Goal: Task Accomplishment & Management: Complete application form

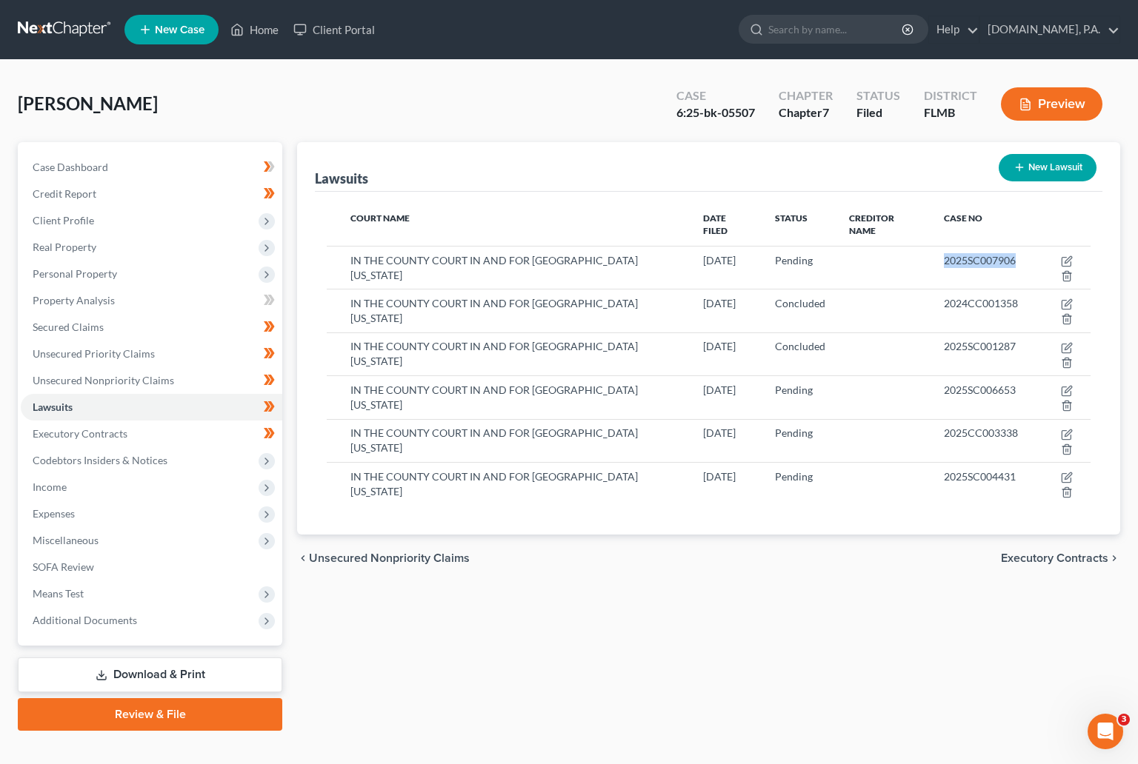
click at [51, 22] on link at bounding box center [65, 29] width 95 height 27
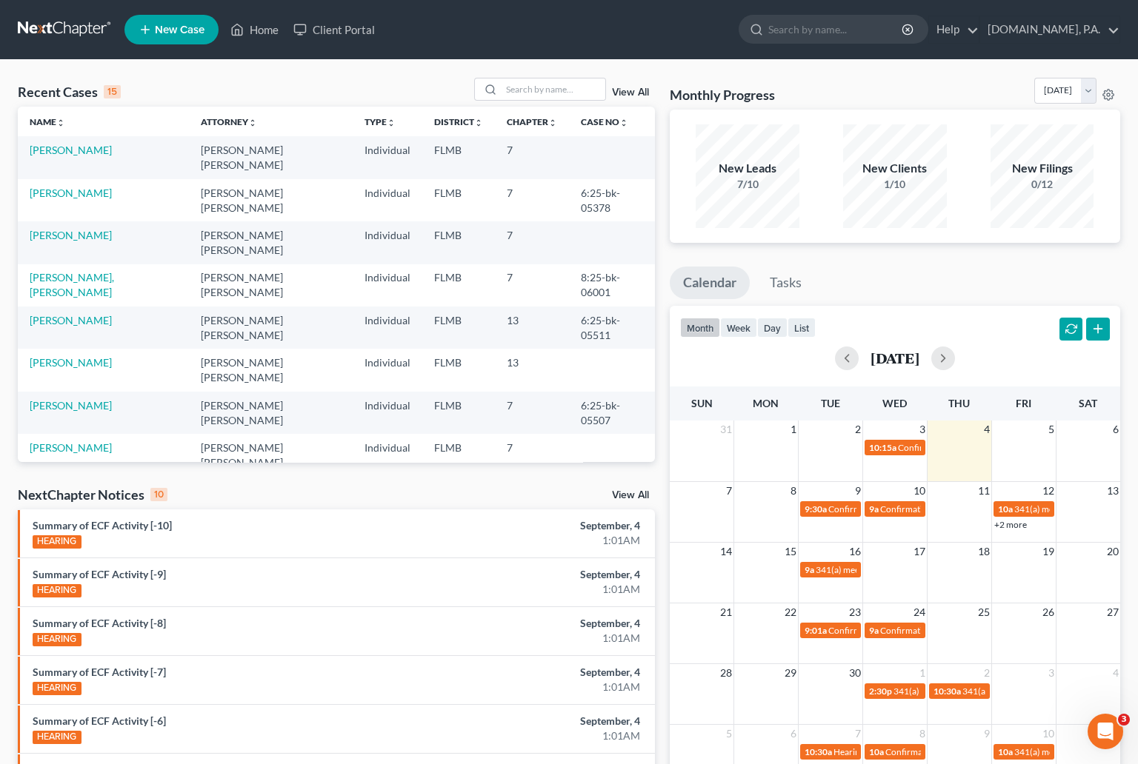
click at [630, 84] on div "View All" at bounding box center [564, 89] width 181 height 23
click at [630, 88] on link "View All" at bounding box center [630, 92] width 37 height 10
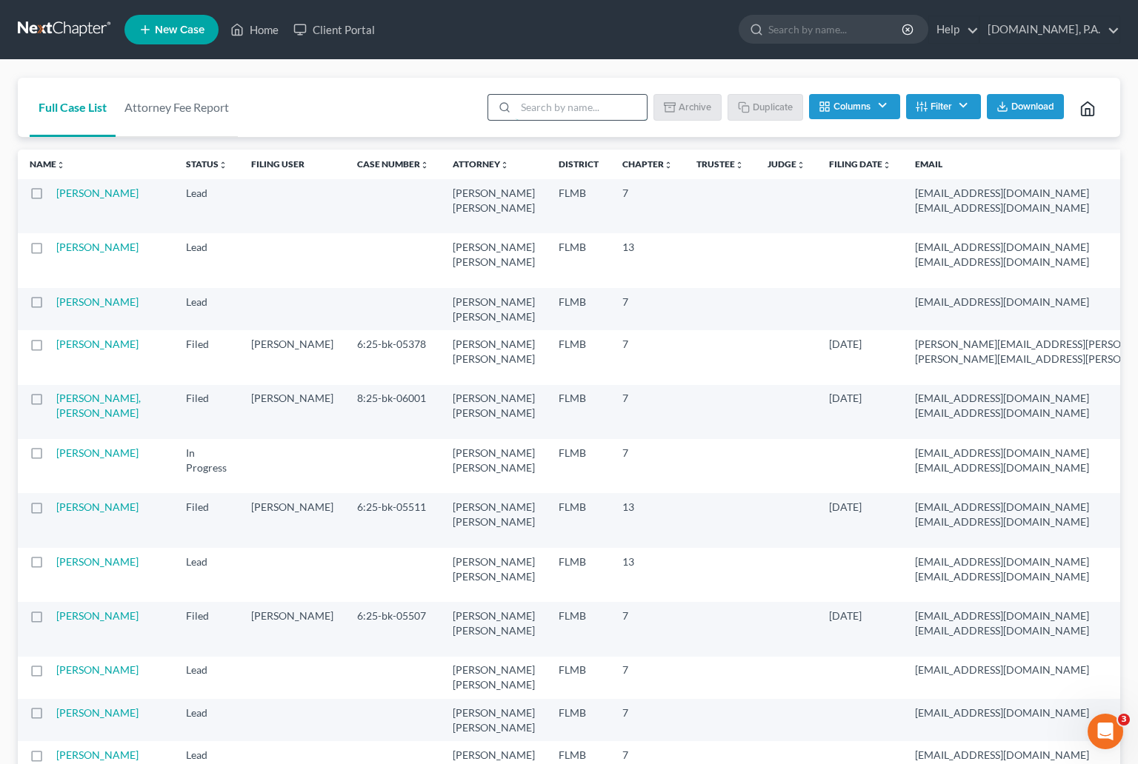
click at [581, 108] on input "search" at bounding box center [580, 107] width 131 height 25
type input "sample"
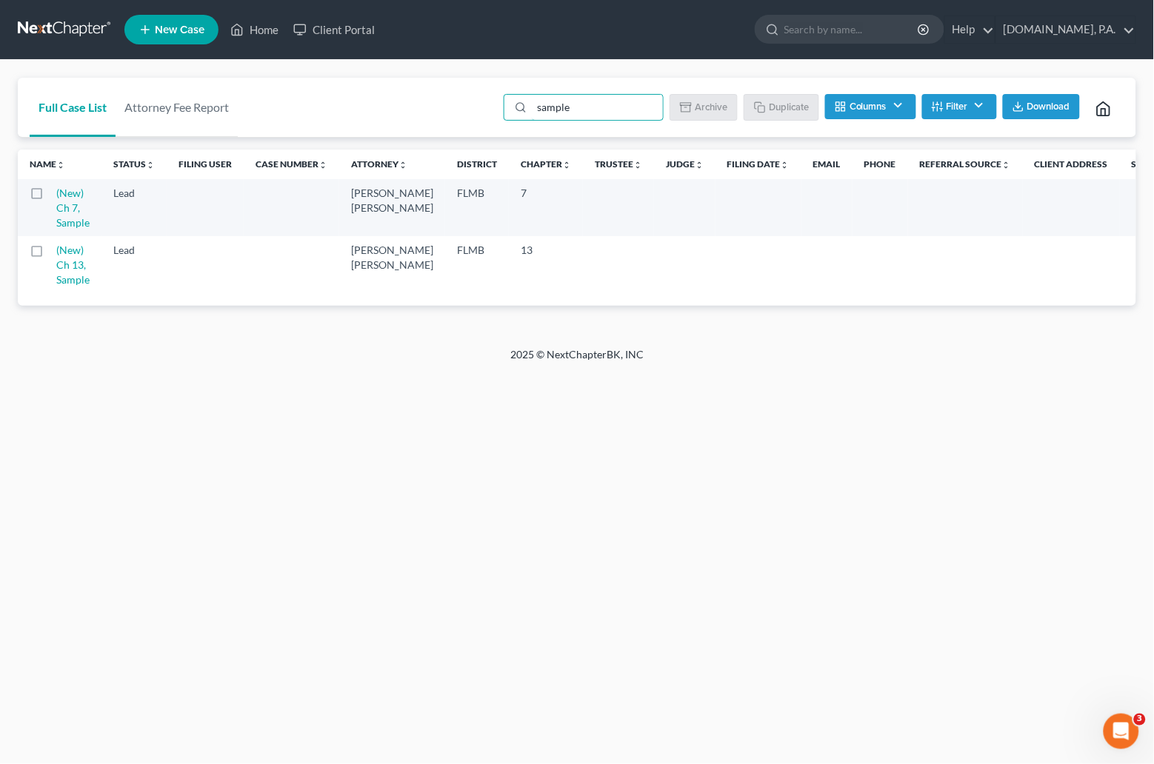
click at [50, 197] on label at bounding box center [50, 197] width 0 height 0
click at [56, 189] on input "checkbox" at bounding box center [61, 191] width 10 height 10
click at [781, 105] on button "Duplicate" at bounding box center [782, 106] width 74 height 25
checkbox input "false"
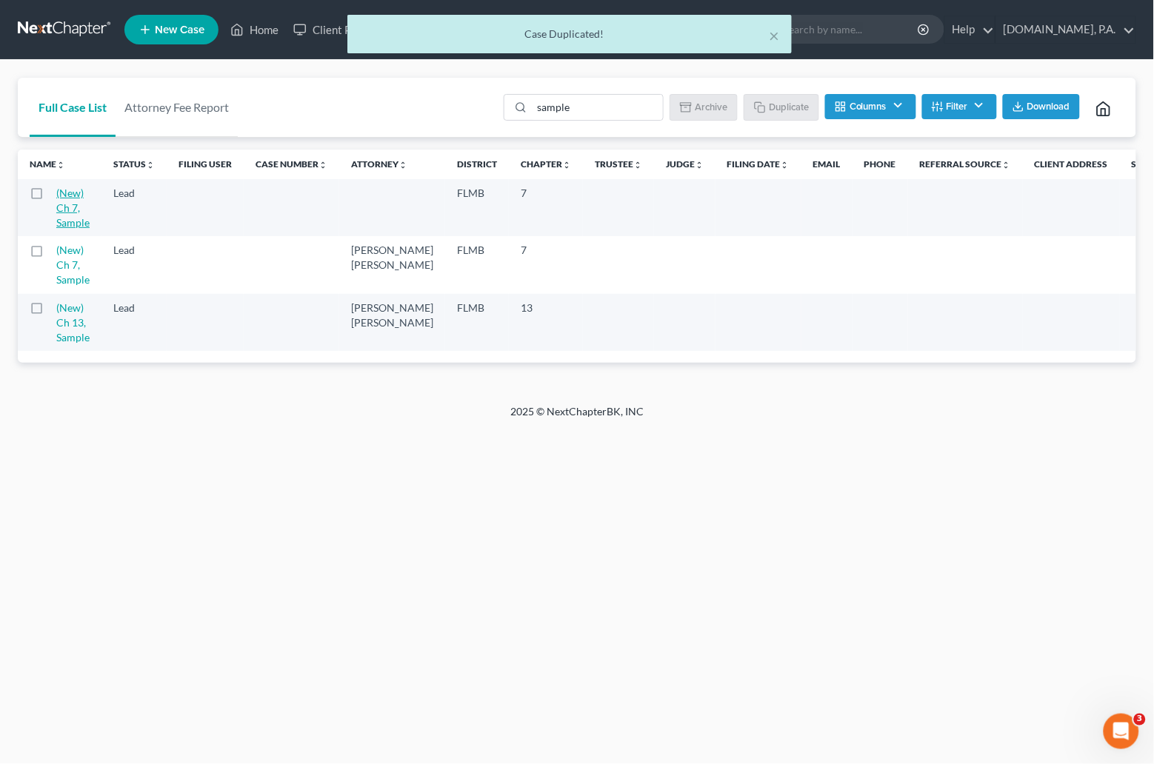
click at [68, 198] on link "(New) Ch 7, Sample" at bounding box center [72, 208] width 33 height 42
select select "4"
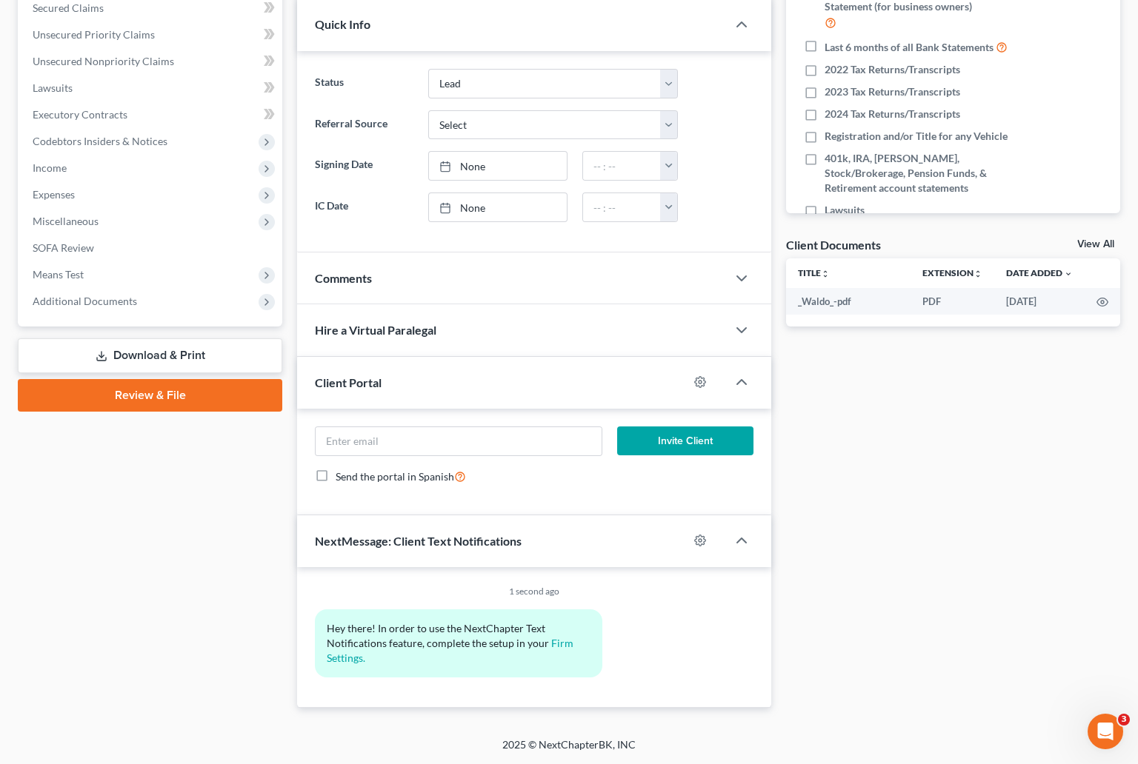
scroll to position [99, 0]
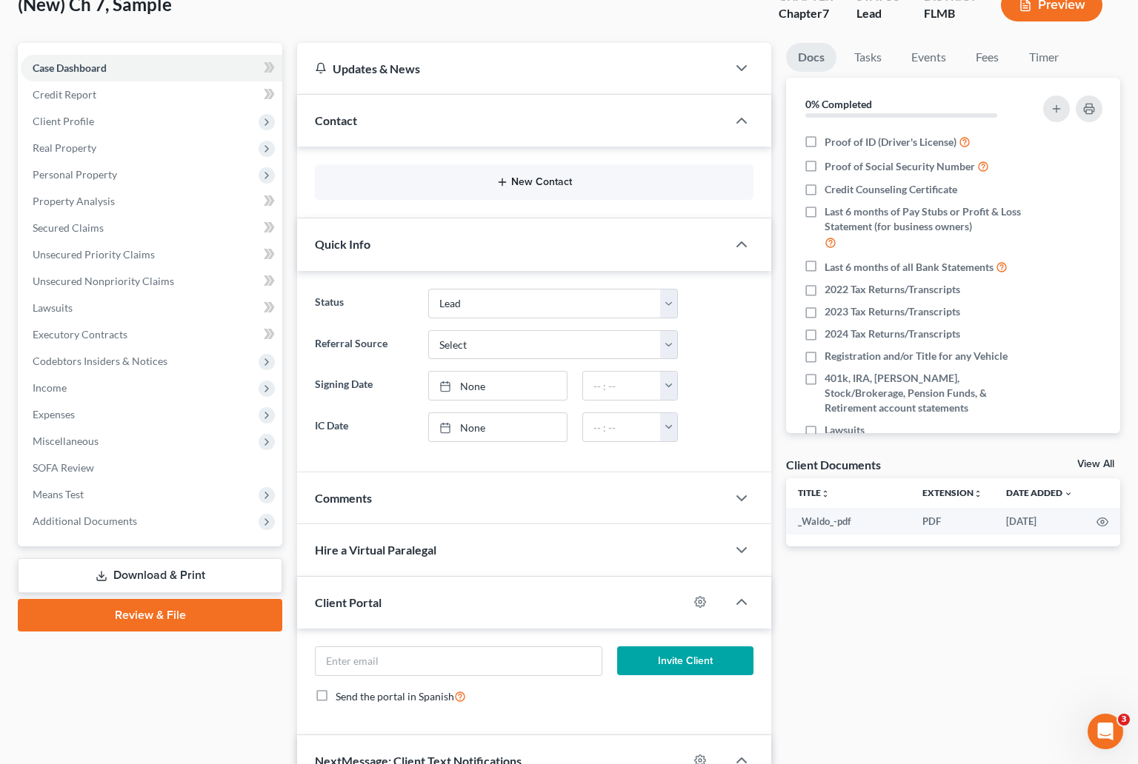
click at [530, 181] on button "New Contact" at bounding box center [534, 182] width 415 height 12
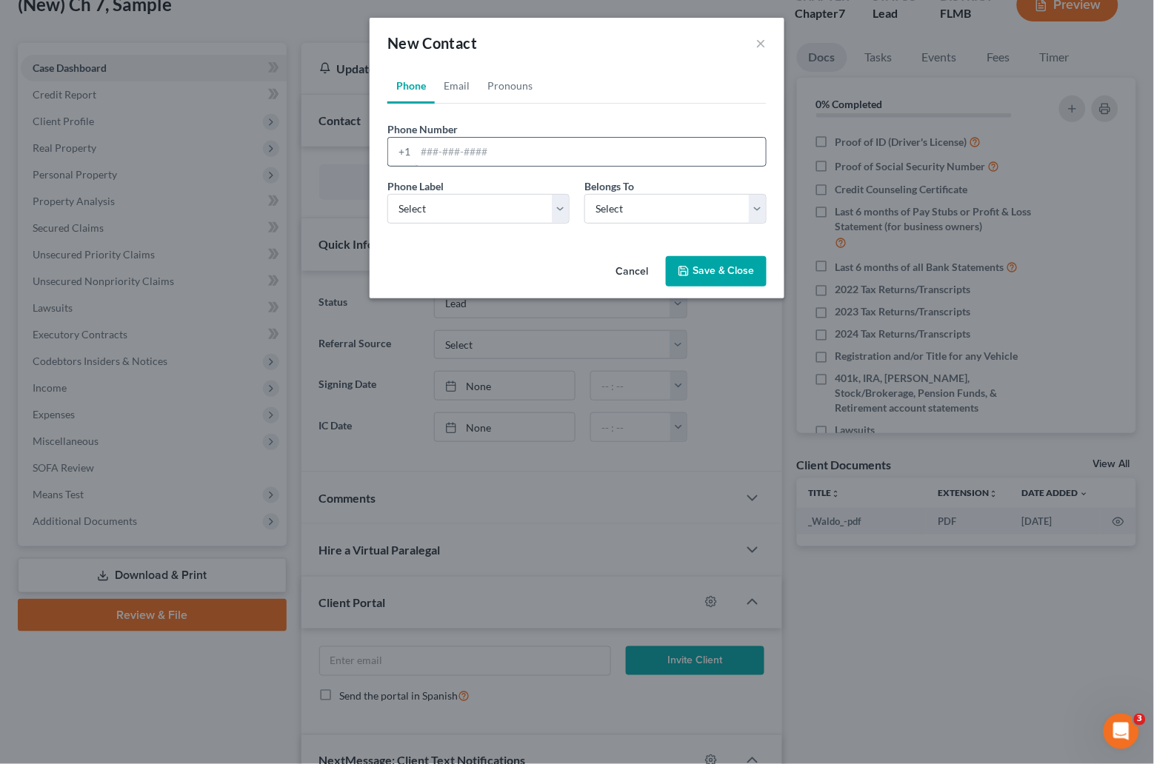
click at [426, 147] on input "tel" at bounding box center [590, 152] width 350 height 28
paste input "6365353576"
click at [439, 145] on input "6365353576" at bounding box center [590, 152] width 350 height 28
click at [460, 149] on input "636-5353576" at bounding box center [590, 152] width 350 height 28
type input "636-535-3576"
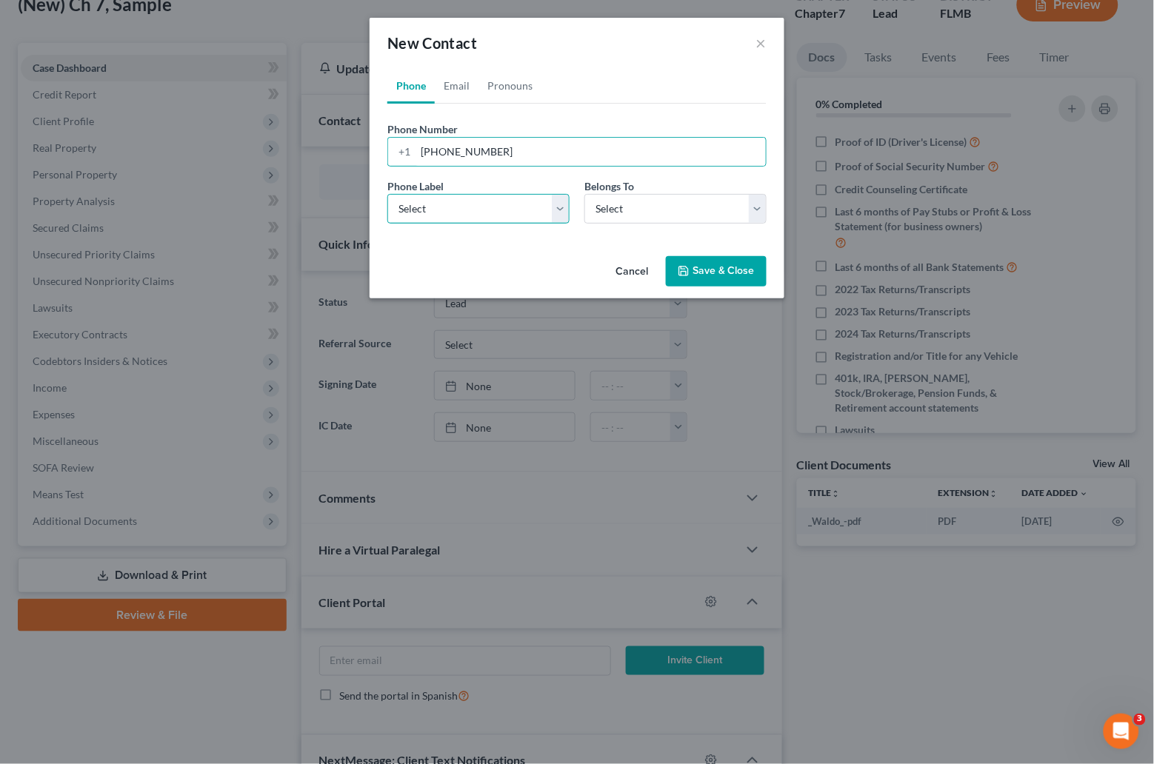
click at [566, 211] on select "Select Mobile Home Work Other" at bounding box center [478, 209] width 182 height 30
select select "0"
click at [387, 194] on select "Select Mobile Home Work Other" at bounding box center [478, 209] width 182 height 30
click at [767, 210] on div "Belongs To * Select Client Other" at bounding box center [675, 200] width 197 height 45
click at [763, 208] on select "Select Client Other" at bounding box center [675, 209] width 182 height 30
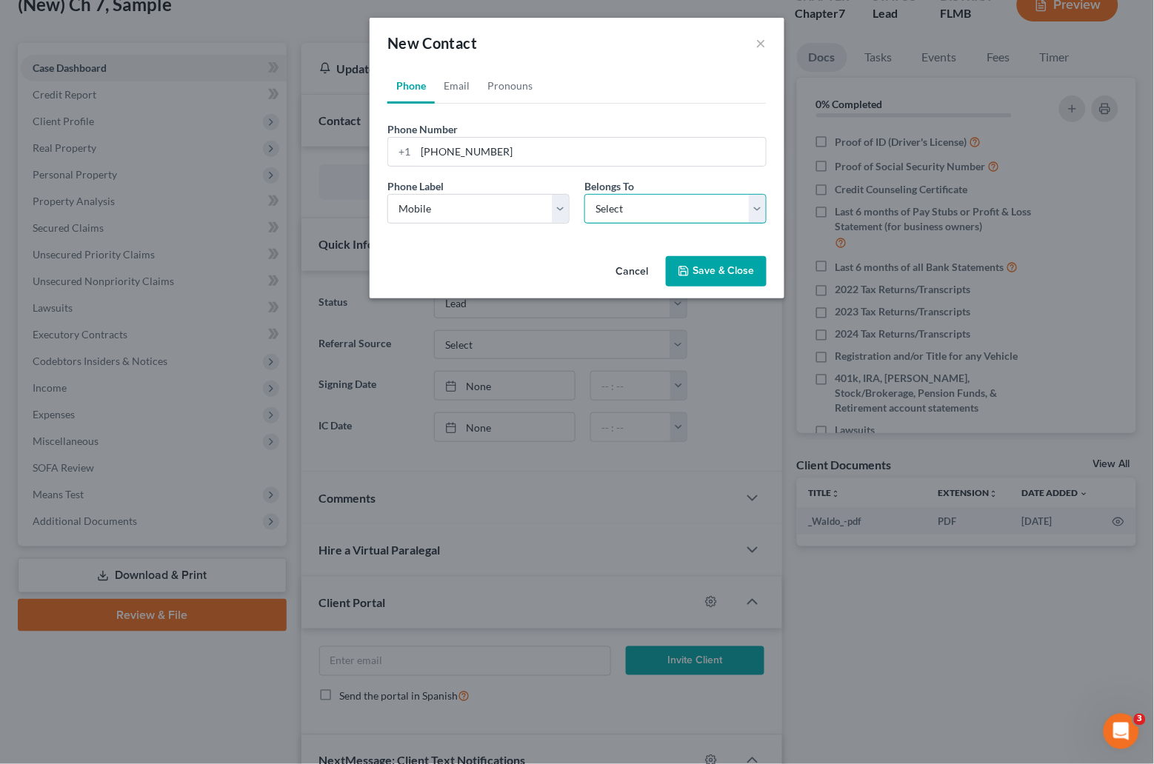
select select "0"
click at [584, 194] on select "Select Client Other" at bounding box center [675, 209] width 182 height 30
select select "0"
click at [461, 87] on link "Email" at bounding box center [457, 86] width 44 height 36
click at [438, 142] on input "email" at bounding box center [590, 152] width 350 height 28
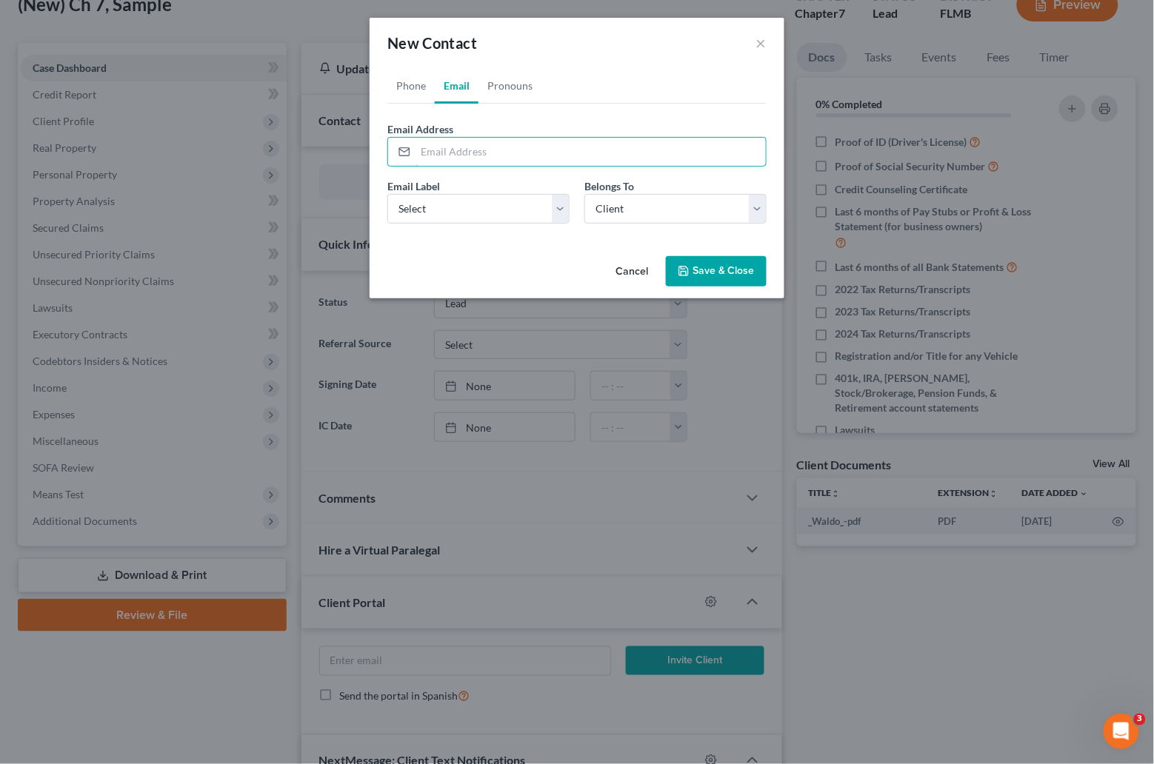
paste input "hollymears81@gmail.com"
type input "hollymears81@gmail.com"
click at [557, 208] on select "Select Home Work Other" at bounding box center [478, 209] width 182 height 30
select select "0"
click at [387, 194] on select "Select Home Work Other" at bounding box center [478, 209] width 182 height 30
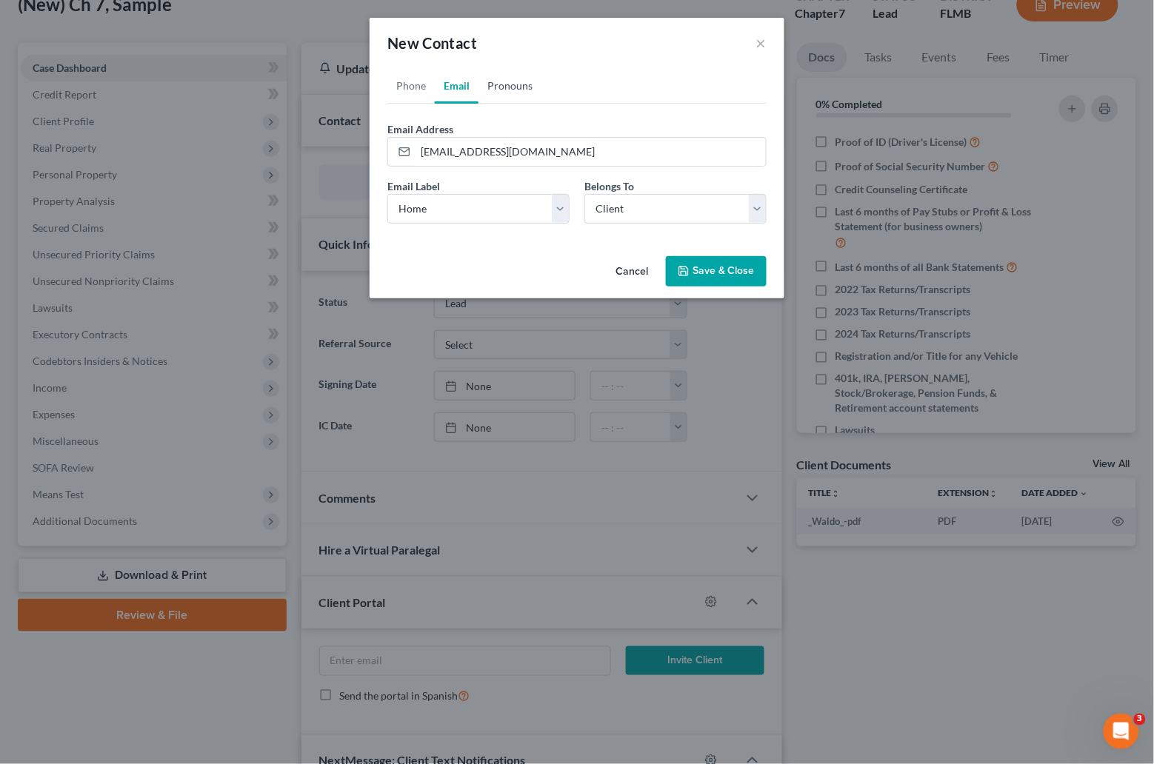
click at [522, 87] on link "Pronouns" at bounding box center [509, 86] width 63 height 36
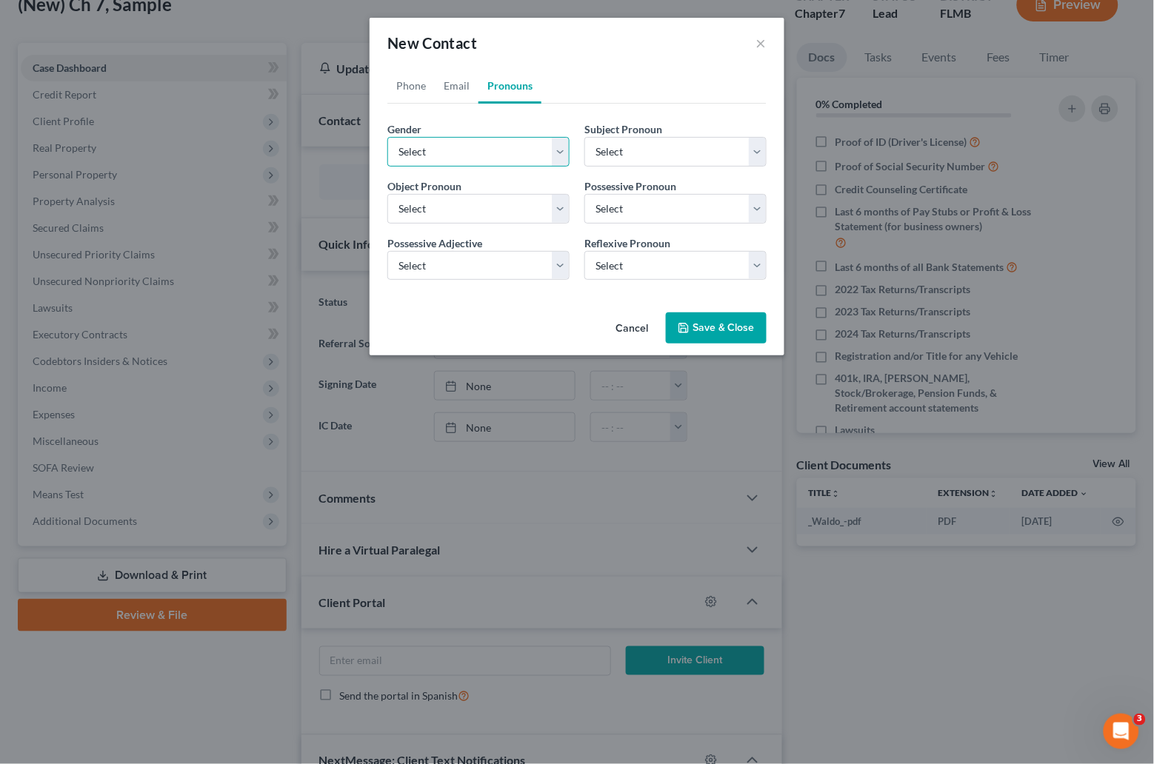
click at [554, 153] on select "Select Male Female Non Binary More Than One Person" at bounding box center [478, 152] width 182 height 30
select select "1"
click at [387, 137] on select "Select Male Female Non Binary More Than One Person" at bounding box center [478, 152] width 182 height 30
select select "1"
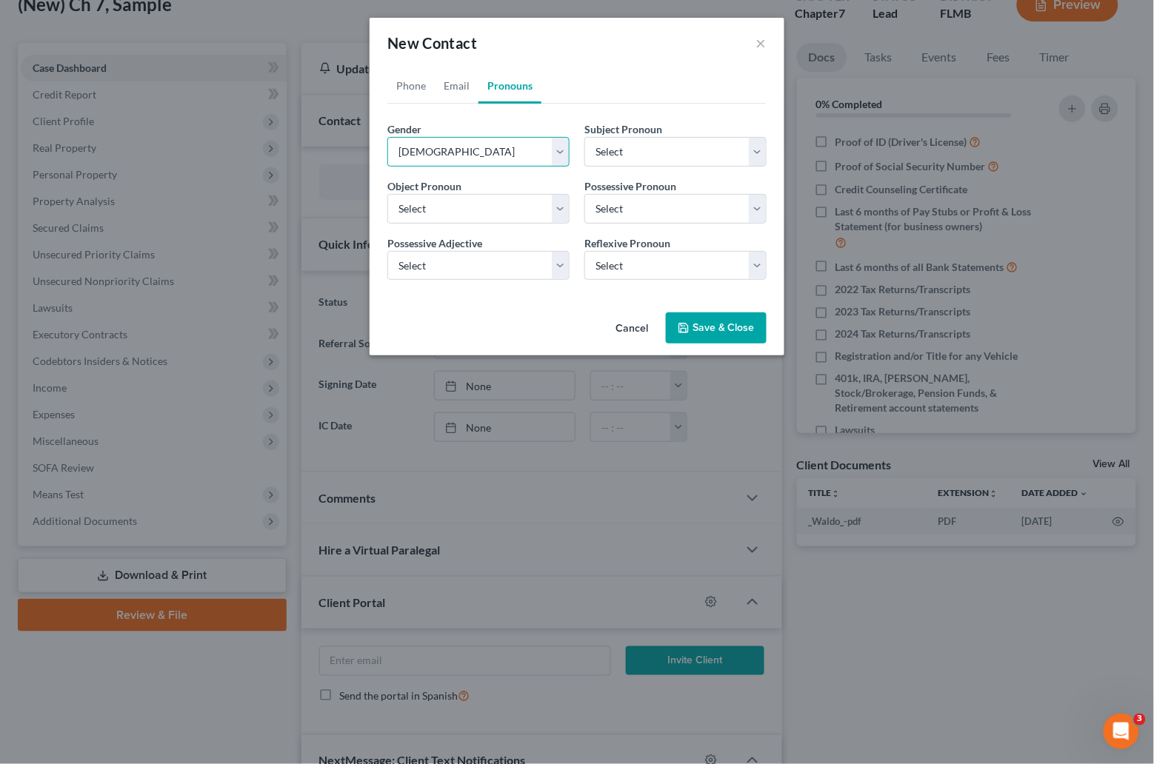
select select "1"
click at [708, 326] on button "Save & Close" at bounding box center [716, 328] width 101 height 31
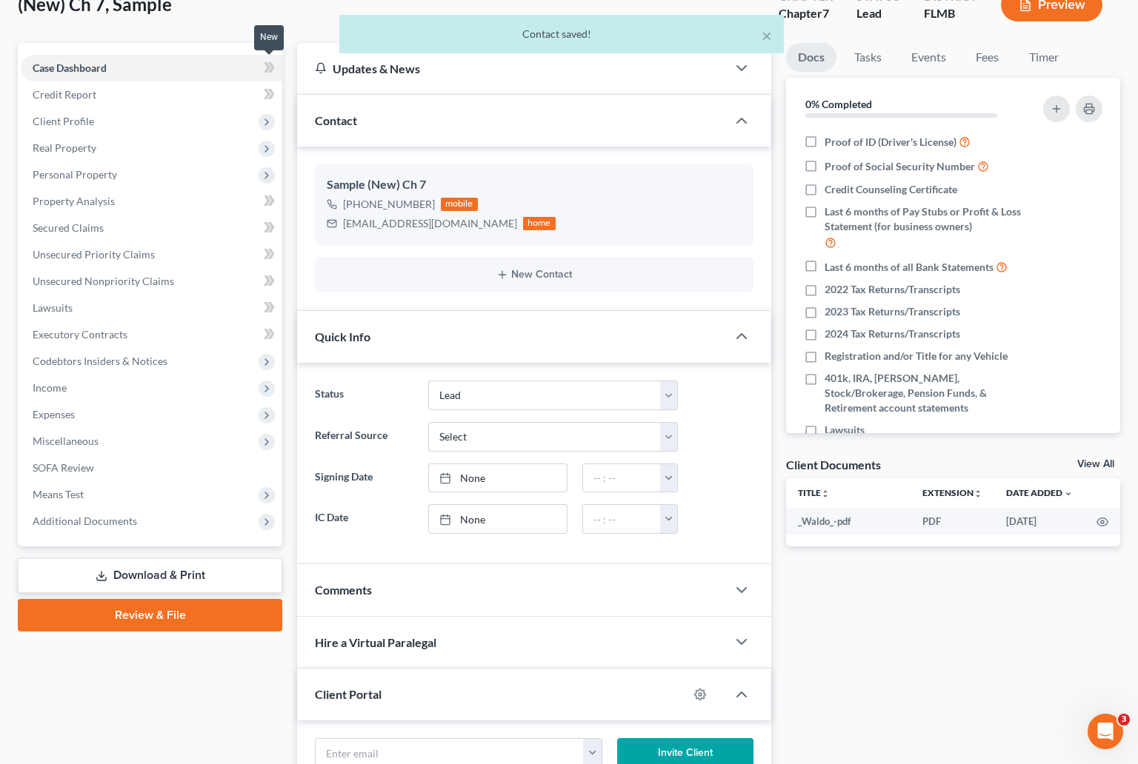
click at [264, 62] on icon at bounding box center [267, 67] width 7 height 10
click at [90, 119] on span "Client Profile" at bounding box center [63, 121] width 61 height 13
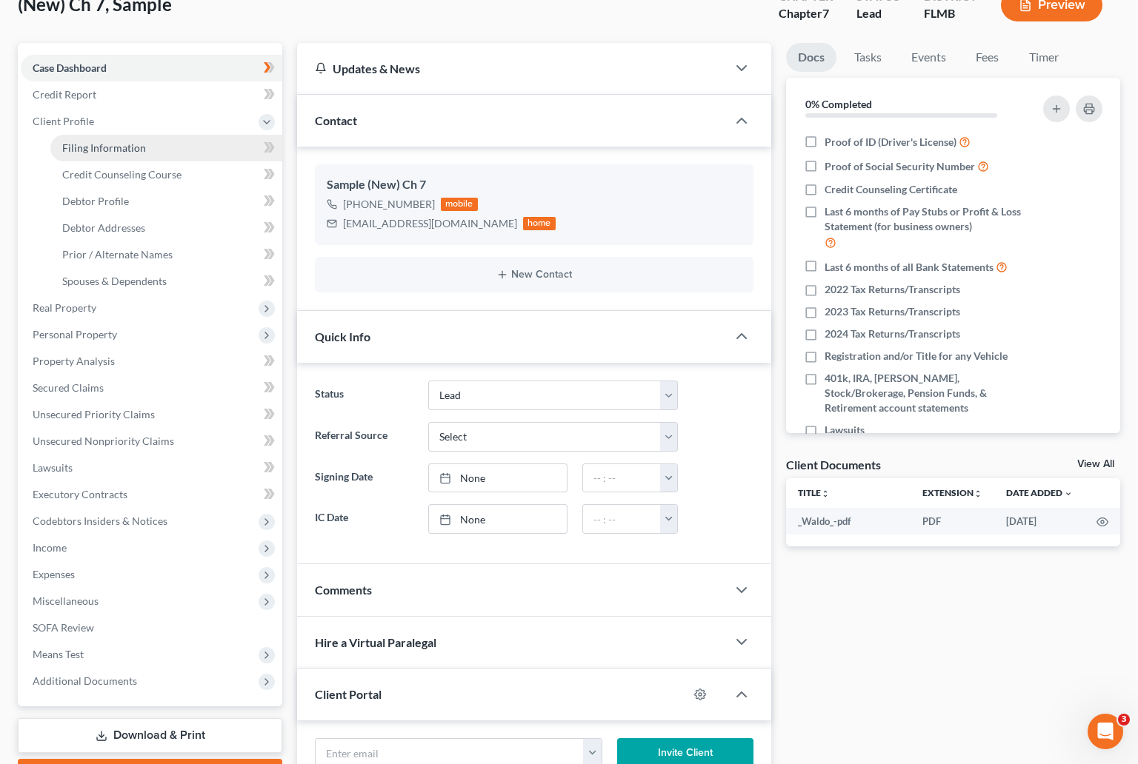
click at [135, 144] on span "Filing Information" at bounding box center [104, 147] width 84 height 13
select select "1"
select select "0"
select select "15"
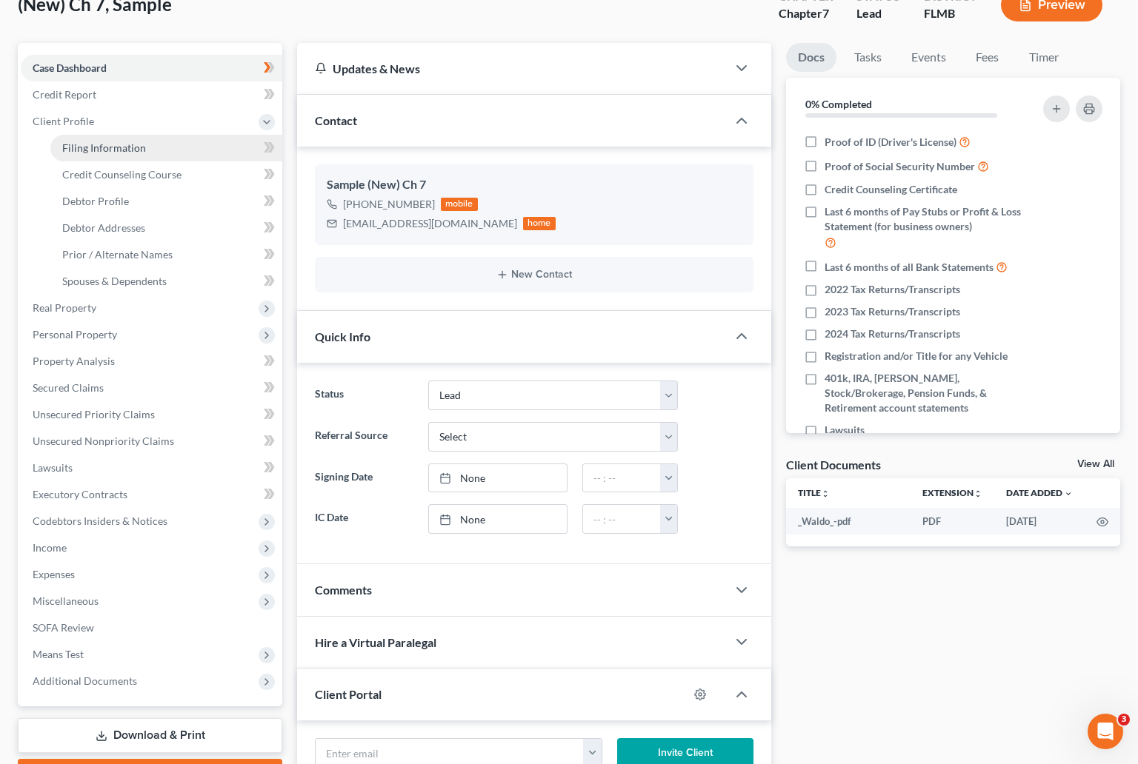
select select "0"
select select "9"
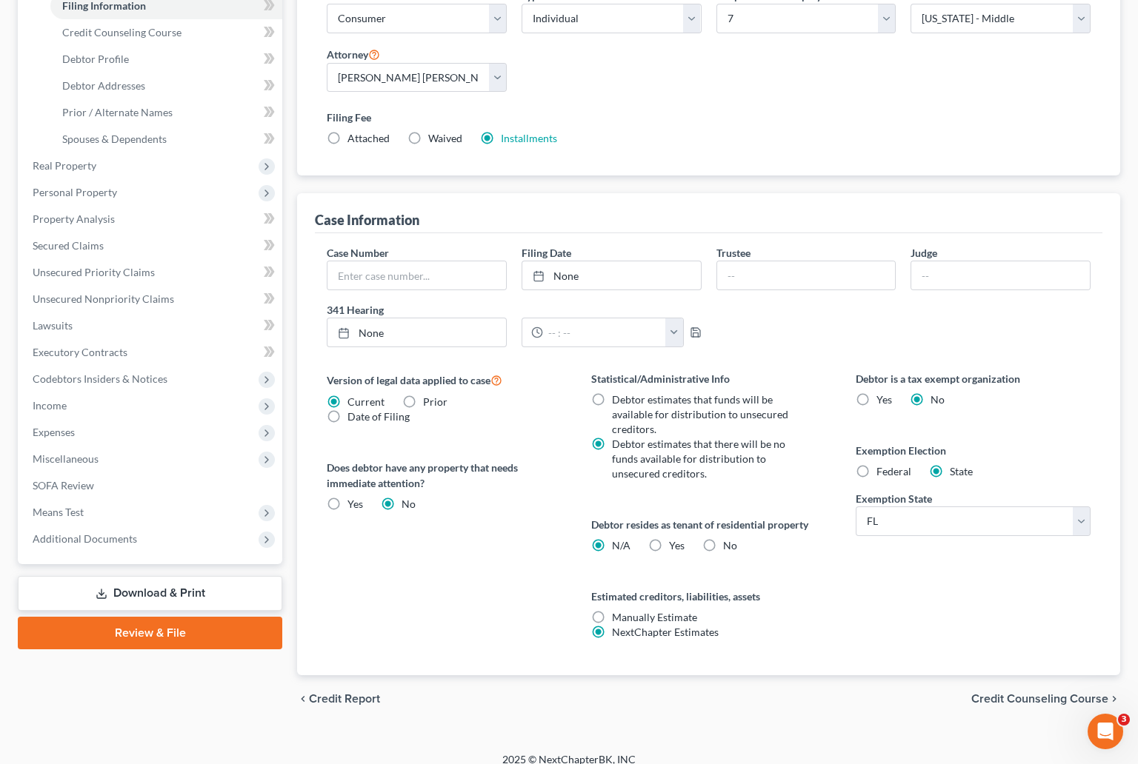
scroll to position [257, 0]
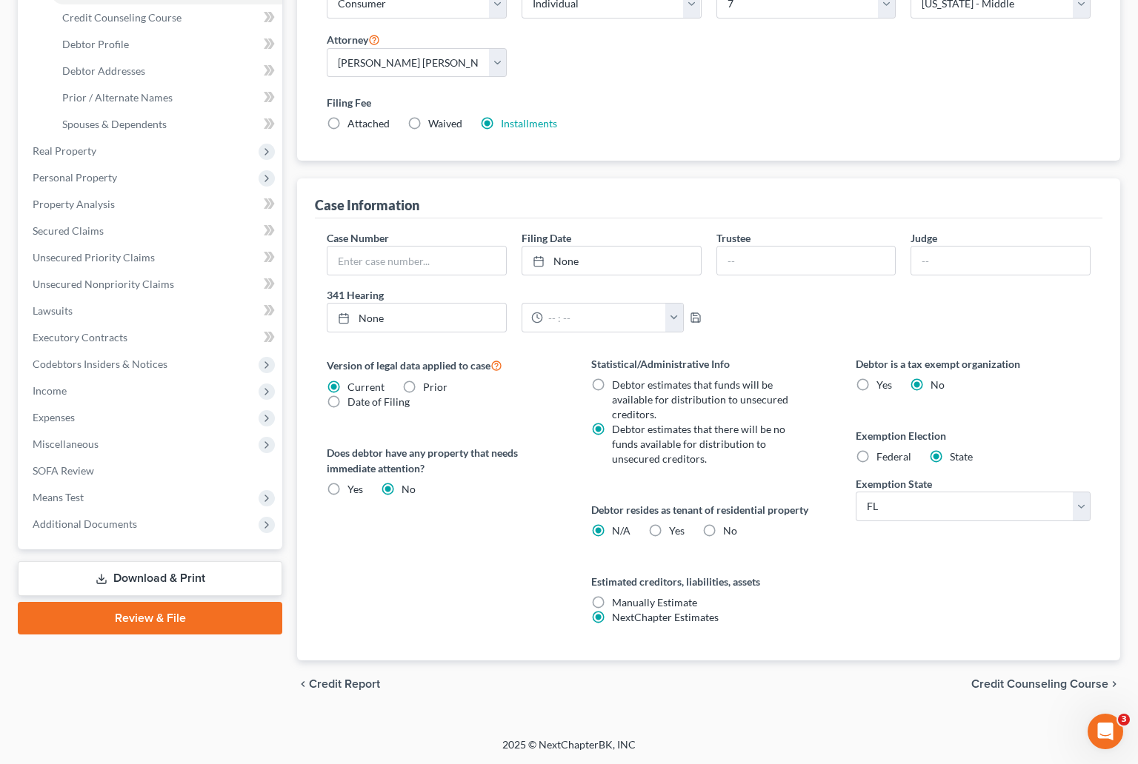
click at [723, 530] on label "No" at bounding box center [730, 531] width 14 height 15
click at [729, 530] on input "No" at bounding box center [734, 529] width 10 height 10
radio input "true"
radio input "false"
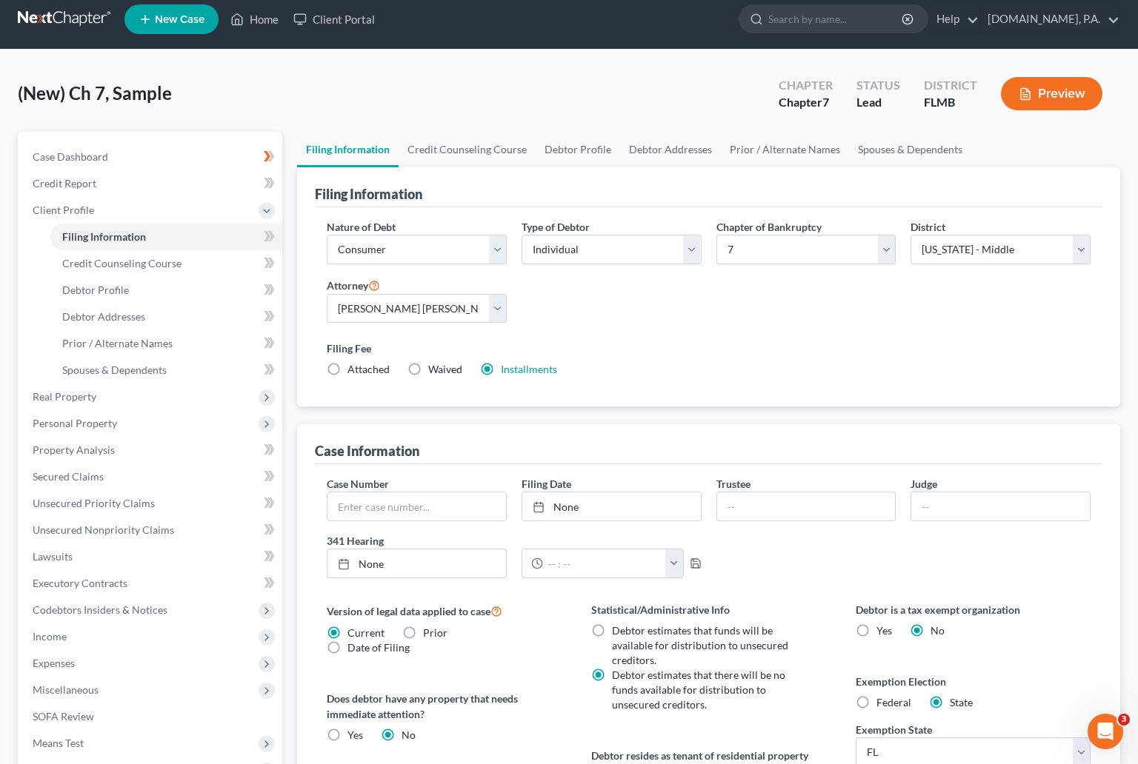
scroll to position [0, 0]
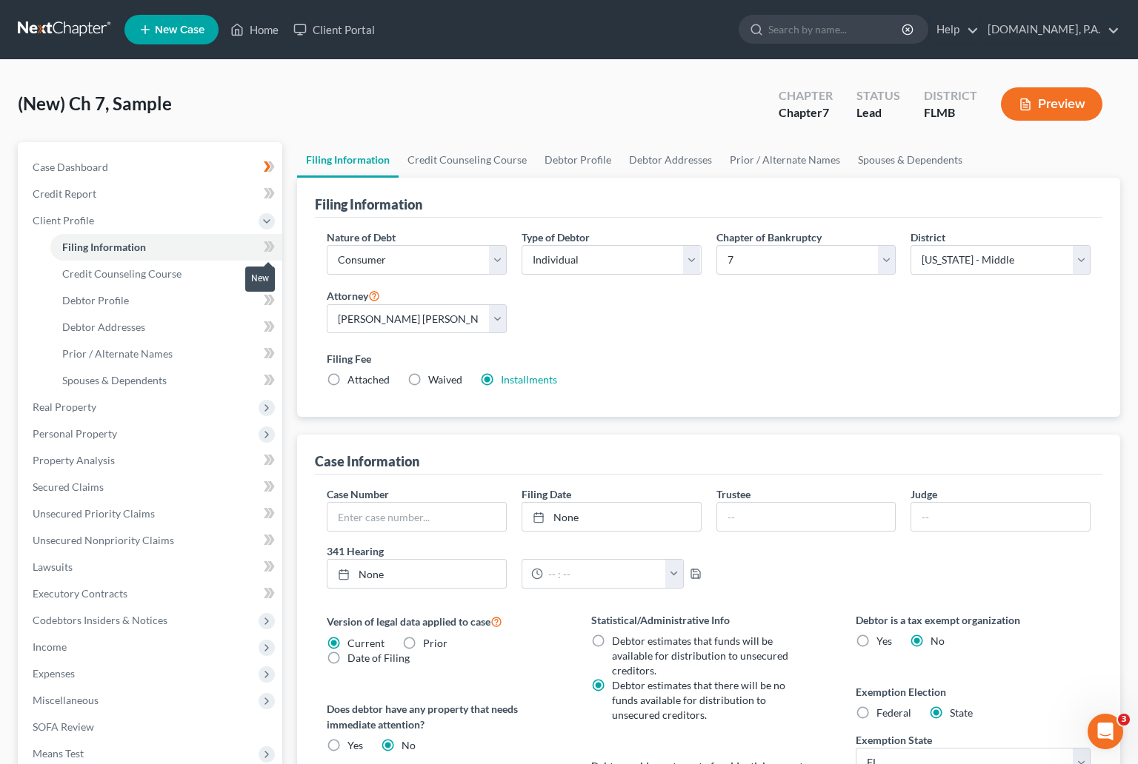
click at [270, 243] on icon at bounding box center [271, 246] width 7 height 10
click at [104, 301] on span "Debtor Profile" at bounding box center [95, 300] width 67 height 13
select select "0"
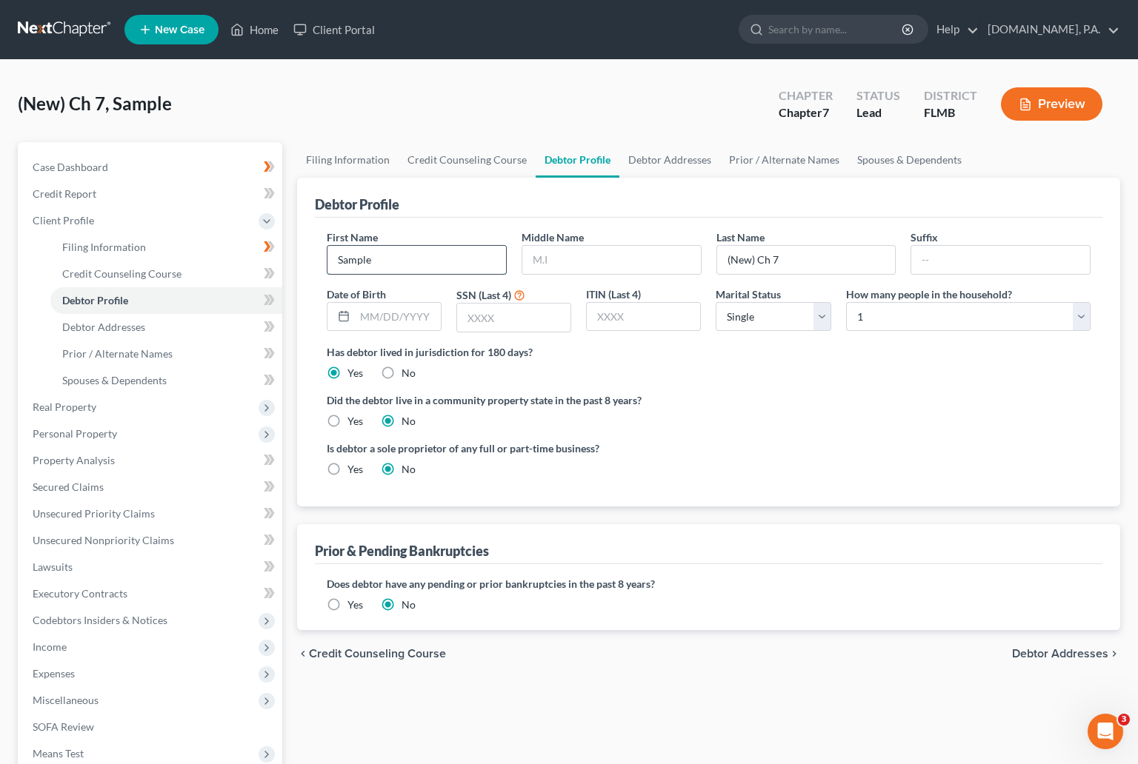
click at [381, 253] on input "Sample" at bounding box center [416, 260] width 178 height 28
drag, startPoint x: 381, startPoint y: 255, endPoint x: 287, endPoint y: 261, distance: 94.3
click at [287, 261] on div "Petition Navigation Case Dashboard Payments Invoices Payments Payments Credit R…" at bounding box center [568, 516] width 1117 height 749
type input "Holly"
type input "Madison"
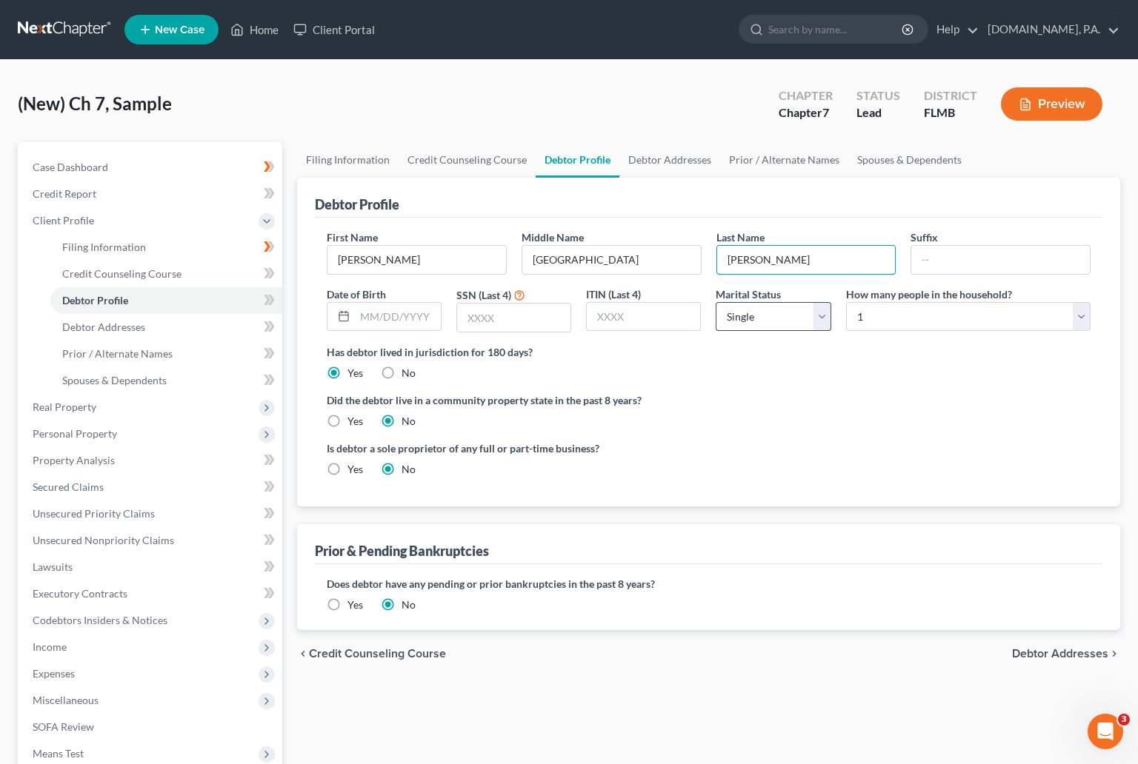
type input "Squires"
click at [819, 320] on select "Select Single Married Separated Divorced Widowed" at bounding box center [772, 317] width 115 height 30
select select "3"
click at [715, 302] on select "Select Single Married Separated Divorced Widowed" at bounding box center [772, 317] width 115 height 30
click at [1083, 320] on select "Select 1 2 3 4 5 6 7 8 9 10 11 12 13 14 15 16 17 18 19 20" at bounding box center [968, 317] width 244 height 30
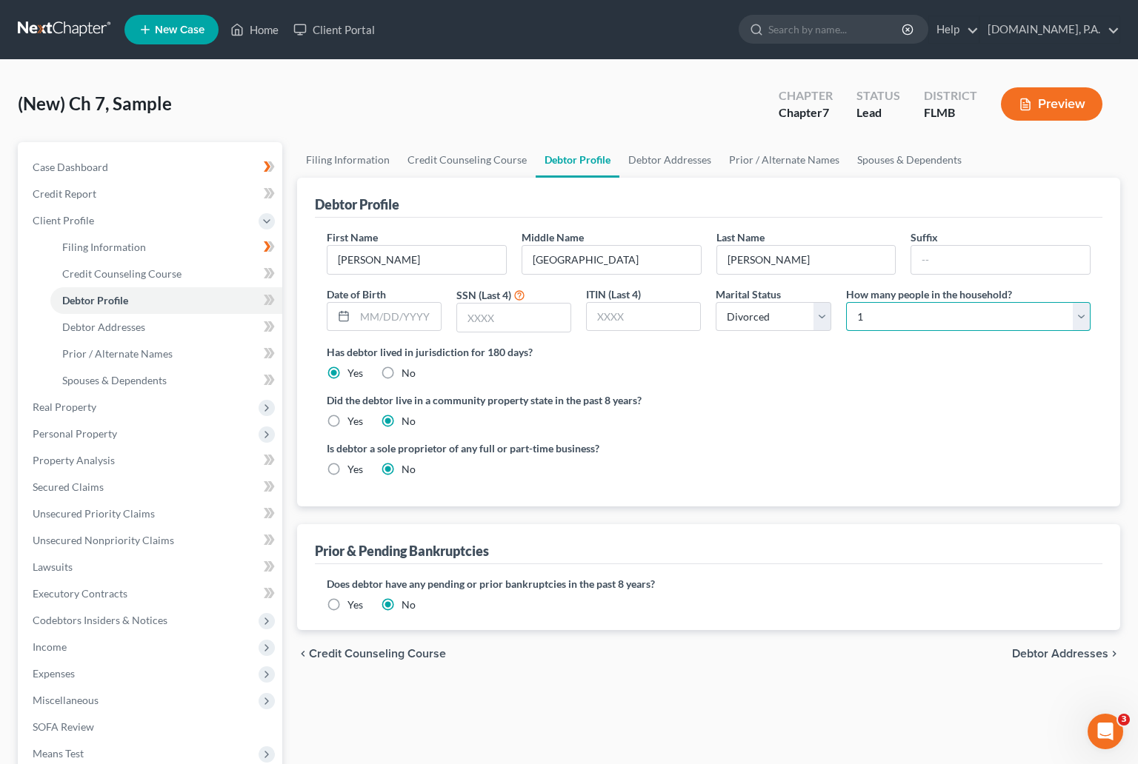
select select "2"
click at [846, 302] on select "Select 1 2 3 4 5 6 7 8 9 10 11 12 13 14 15 16 17 18 19 20" at bounding box center [968, 317] width 244 height 30
click at [270, 296] on icon at bounding box center [271, 300] width 7 height 10
click at [106, 323] on span "Debtor Addresses" at bounding box center [103, 327] width 83 height 13
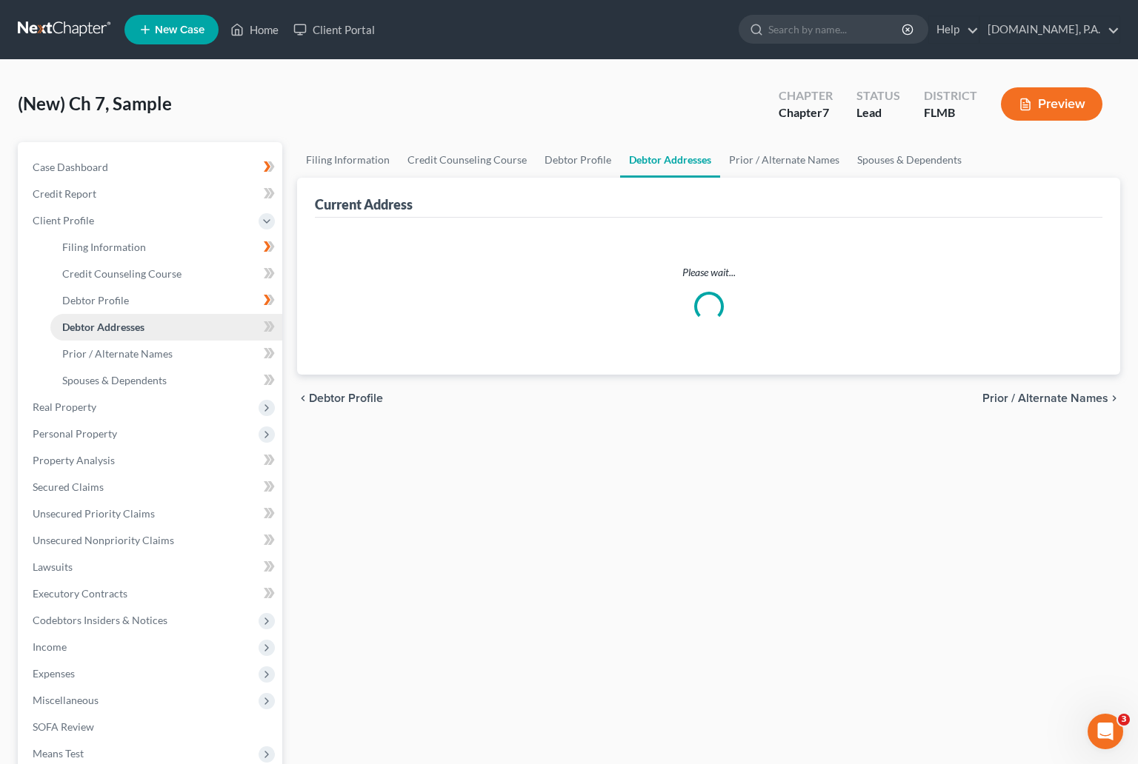
select select "0"
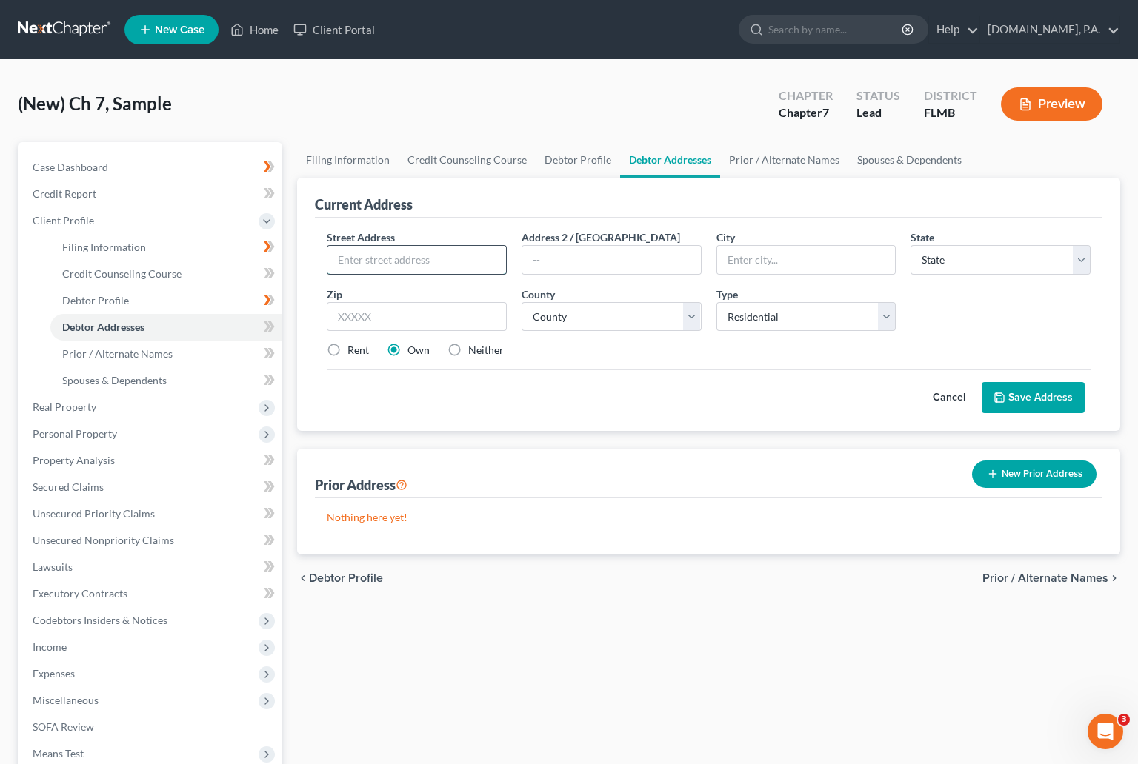
click at [424, 256] on input "text" at bounding box center [416, 260] width 178 height 28
paste input "2302 Knollwood Drive"
type input "2302 Knollwood Drive"
click at [433, 321] on input "text" at bounding box center [417, 317] width 180 height 30
type input "34748"
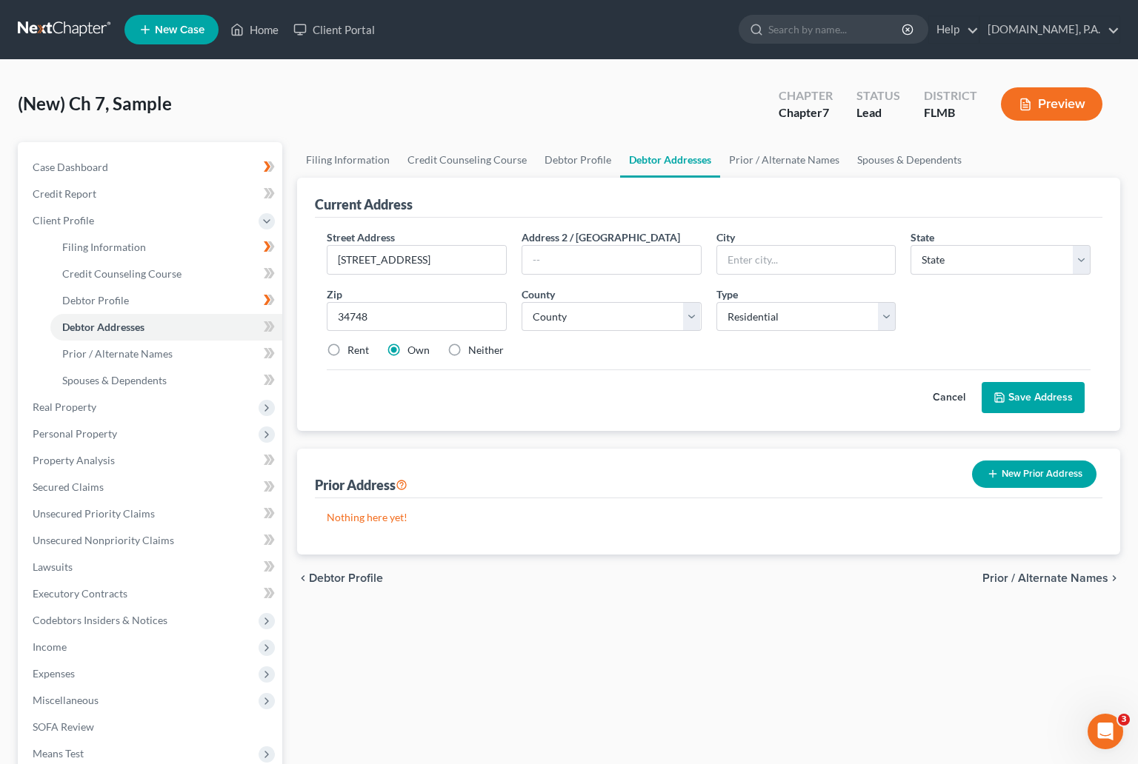
click at [541, 354] on div "Rent Own Neither" at bounding box center [708, 350] width 778 height 15
type input "Leesburg"
select select "9"
click at [694, 315] on select "County Alachua County Baker County Bay County Bradford County Brevard County Br…" at bounding box center [611, 317] width 180 height 30
select select "33"
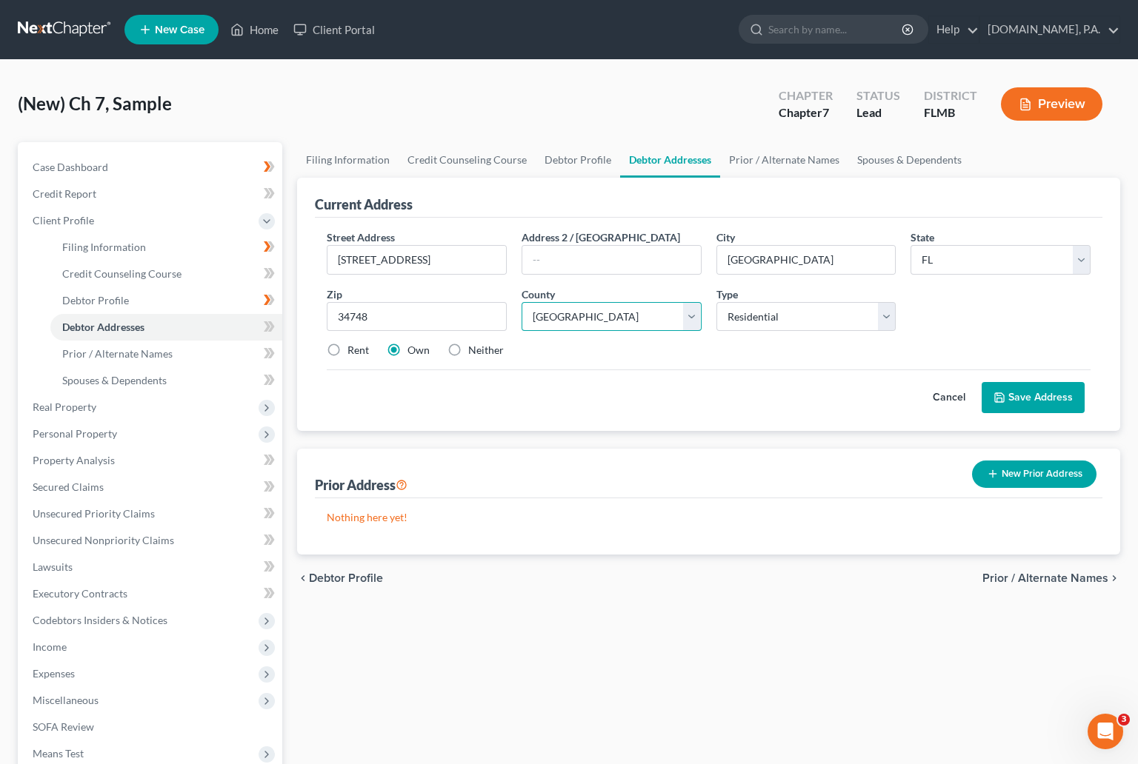
click at [521, 302] on select "County Alachua County Baker County Bay County Bradford County Brevard County Br…" at bounding box center [611, 317] width 180 height 30
click at [1041, 393] on button "Save Address" at bounding box center [1032, 397] width 103 height 31
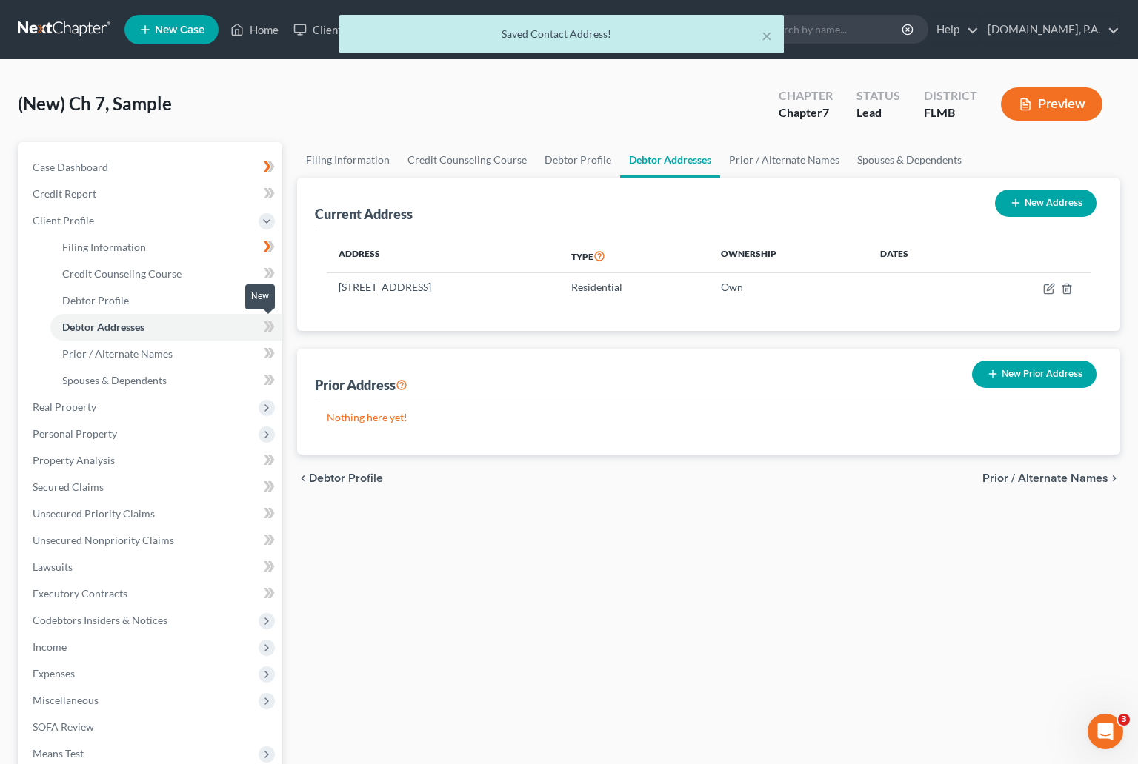
click at [270, 323] on icon at bounding box center [271, 326] width 7 height 10
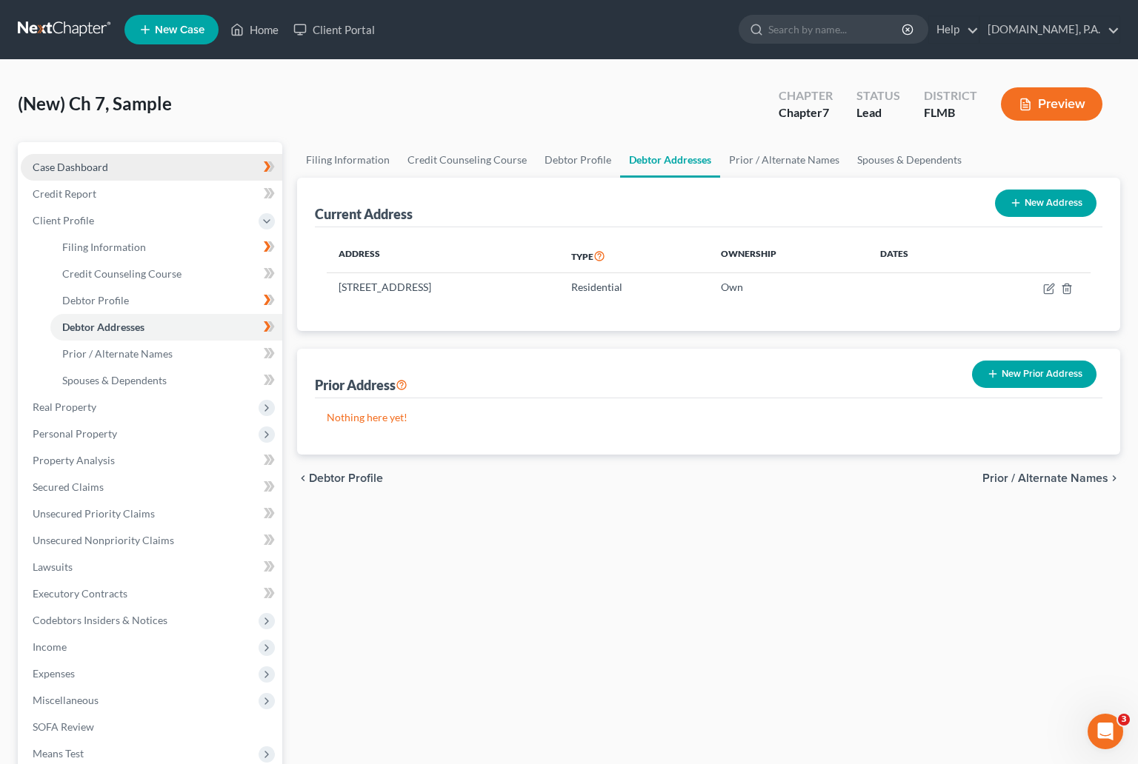
click at [79, 164] on span "Case Dashboard" at bounding box center [71, 167] width 76 height 13
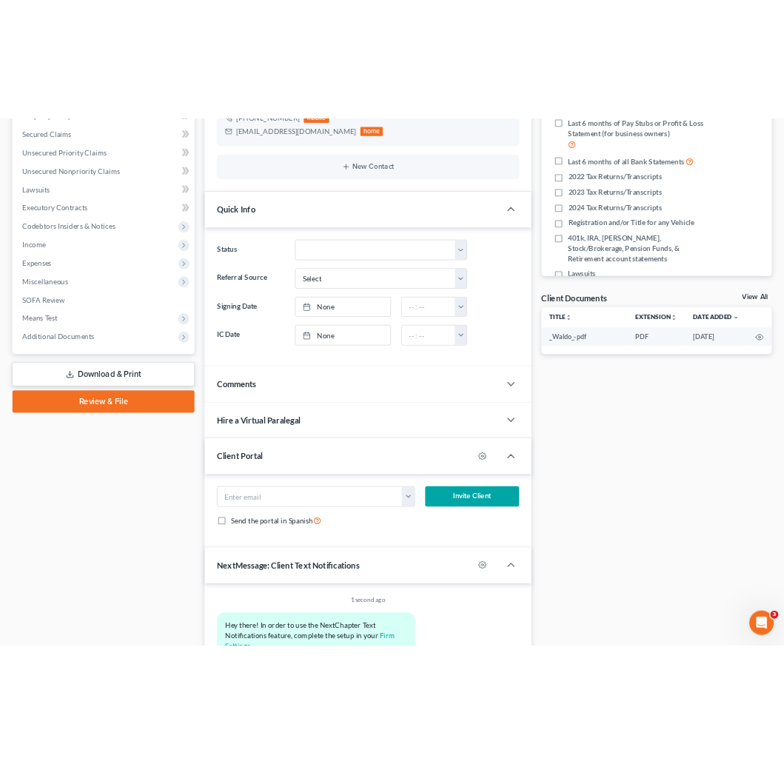
scroll to position [333, 0]
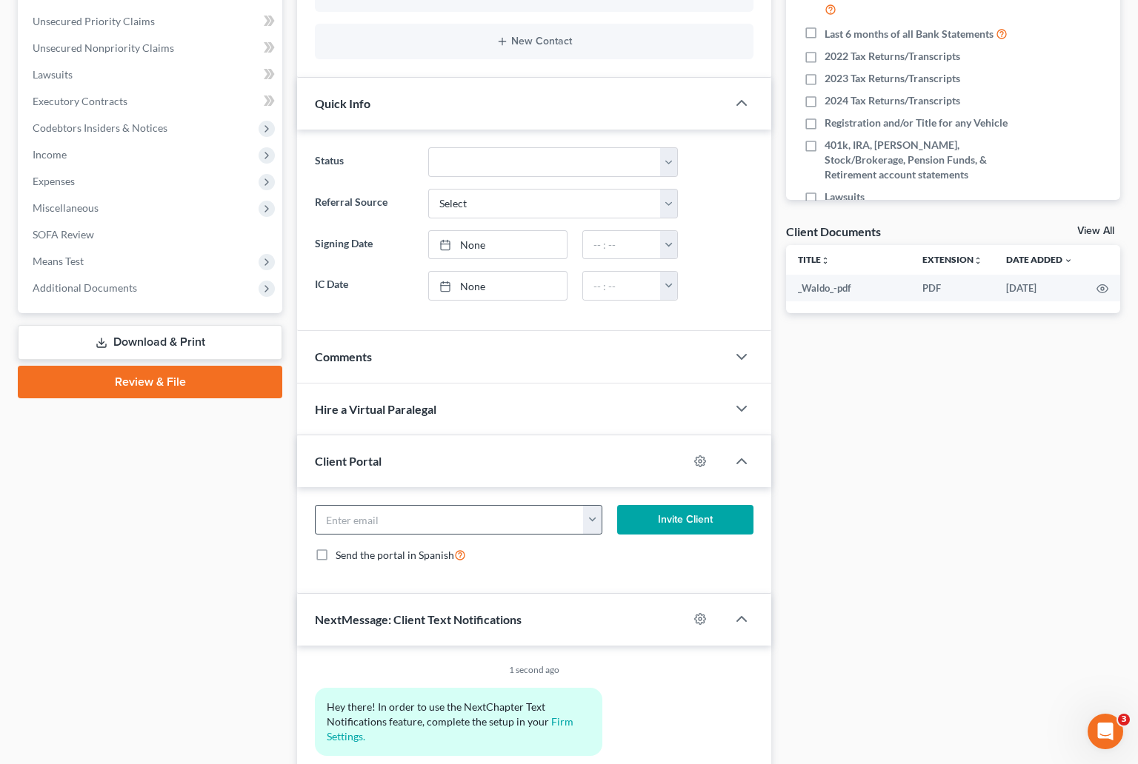
click at [597, 519] on button "button" at bounding box center [592, 520] width 18 height 28
click at [616, 560] on link "hollymears81@gmail.com" at bounding box center [684, 552] width 202 height 25
type input "hollymears81@gmail.com"
click at [701, 520] on button "Invite Client" at bounding box center [685, 520] width 136 height 30
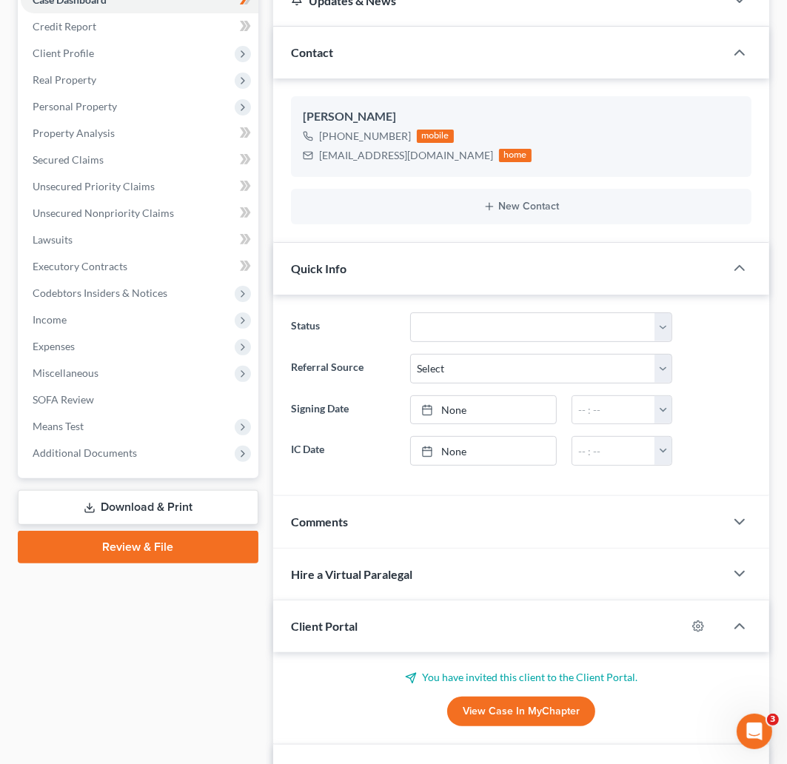
scroll to position [0, 0]
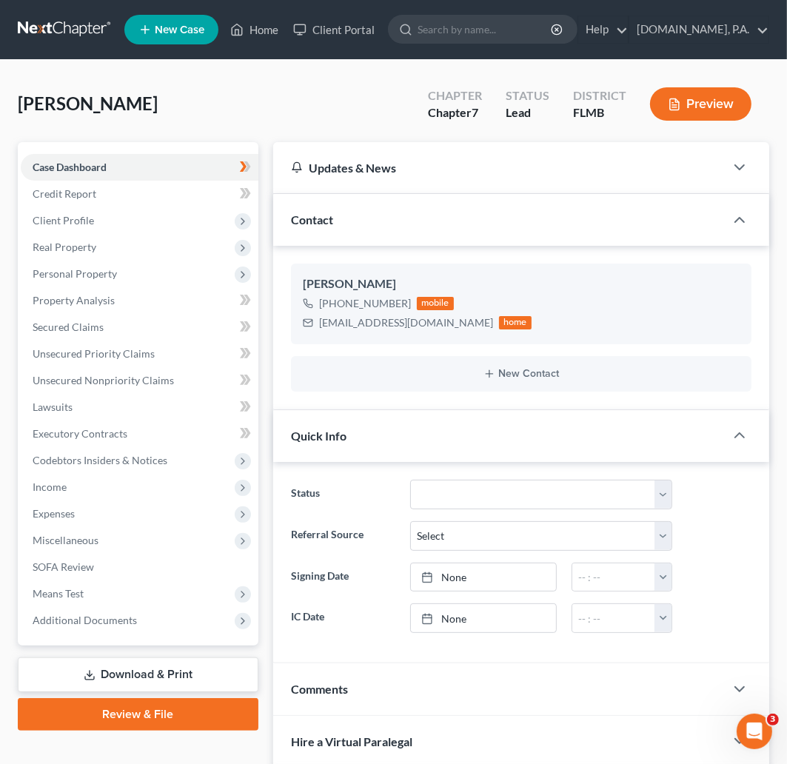
click at [65, 22] on link at bounding box center [65, 29] width 95 height 27
